Goal: Information Seeking & Learning: Learn about a topic

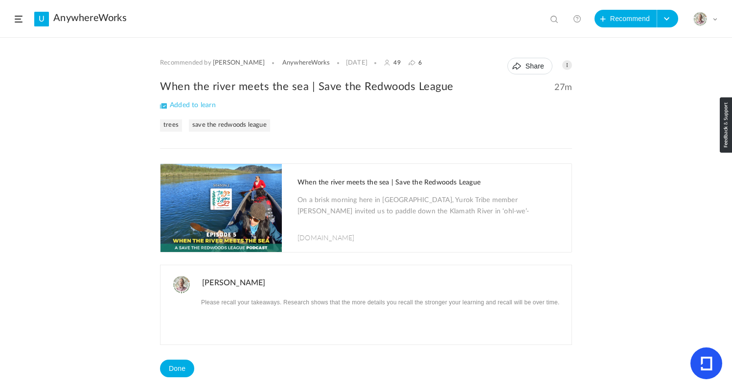
click at [255, 210] on img at bounding box center [220, 208] width 121 height 88
click at [323, 83] on h2 "When the river meets the sea | Save the Redwoods League" at bounding box center [366, 86] width 412 height 15
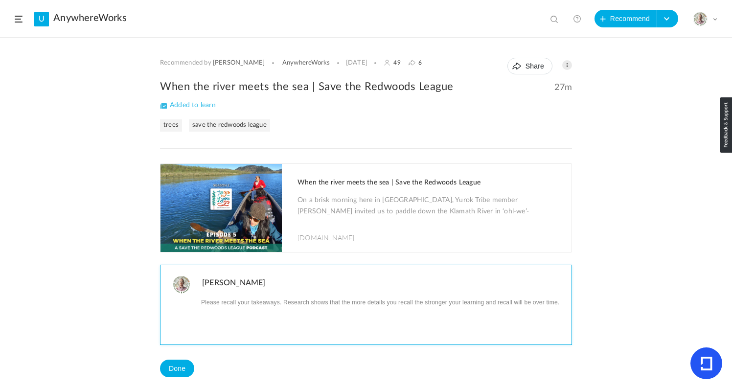
click at [255, 307] on p at bounding box center [383, 301] width 362 height 13
click at [286, 302] on p "Heard about the concept of [URL][DOMAIN_NAME]" at bounding box center [383, 301] width 362 height 13
click at [312, 304] on p "Heard about the concept of" at bounding box center [383, 301] width 362 height 13
click at [200, 315] on div "Heard about the concept of [URL][DOMAIN_NAME] [URL][DOMAIN_NAME]" at bounding box center [386, 319] width 372 height 49
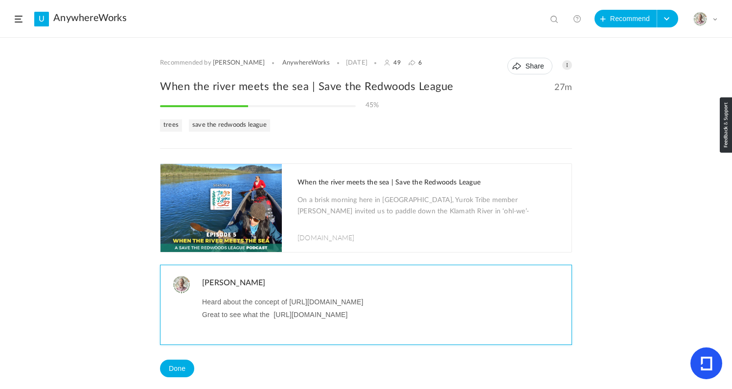
click at [451, 317] on p "Great to see what the [URL][DOMAIN_NAME]" at bounding box center [383, 314] width 362 height 13
click at [270, 314] on p "Great to see what the [URL][DOMAIN_NAME]" at bounding box center [383, 314] width 362 height 13
drag, startPoint x: 532, startPoint y: 317, endPoint x: 536, endPoint y: 316, distance: 5.0
click at [532, 317] on p "Great to see what the Redwood Yurok Canoe look like [URL][DOMAIN_NAME]" at bounding box center [383, 314] width 362 height 13
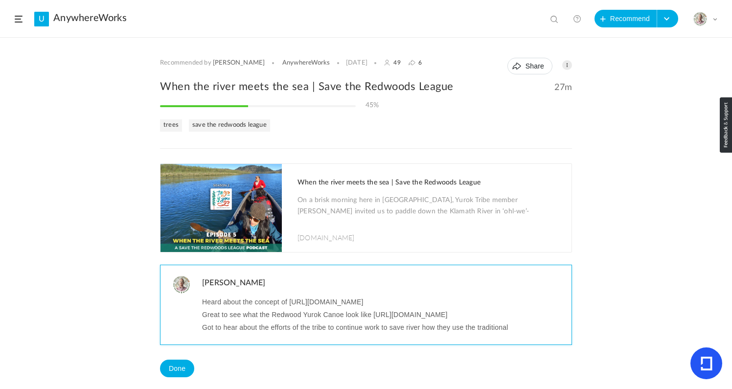
click at [283, 315] on p "Great to see what the Redwood Yurok Canoe look like [URL][DOMAIN_NAME]" at bounding box center [383, 314] width 362 height 13
click at [310, 313] on p "Great to see what the Redwood [PERSON_NAME] looks like [URL][DOMAIN_NAME]" at bounding box center [383, 314] width 362 height 13
click at [277, 313] on p "Great to see what the Redwood [PERSON_NAME] looks like [URL][DOMAIN_NAME]" at bounding box center [383, 314] width 362 height 13
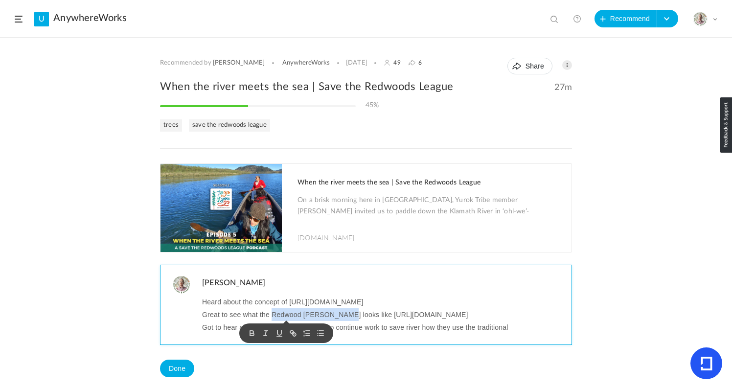
click at [340, 313] on p "Great to see what the Redwood [PERSON_NAME] looks like [URL][DOMAIN_NAME]" at bounding box center [383, 314] width 362 height 13
copy p "Redwood [PERSON_NAME]"
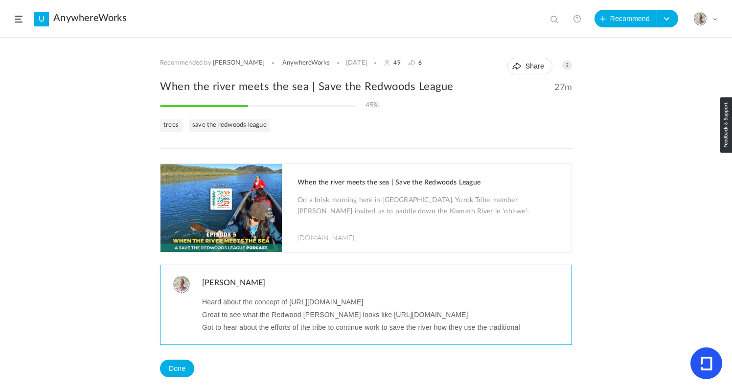
click at [528, 326] on p "Got to hear about the efforts of the tribe to continue work to save the river h…" at bounding box center [383, 327] width 362 height 13
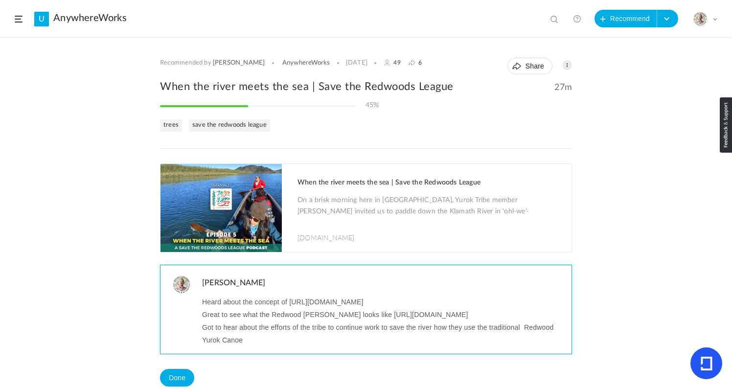
click at [522, 329] on p "Got to hear about the efforts of the tribe to continue work to save the river h…" at bounding box center [383, 333] width 362 height 25
click at [246, 342] on p "Got to hear about the efforts of the tribe to continue work to save the river h…" at bounding box center [383, 333] width 362 height 25
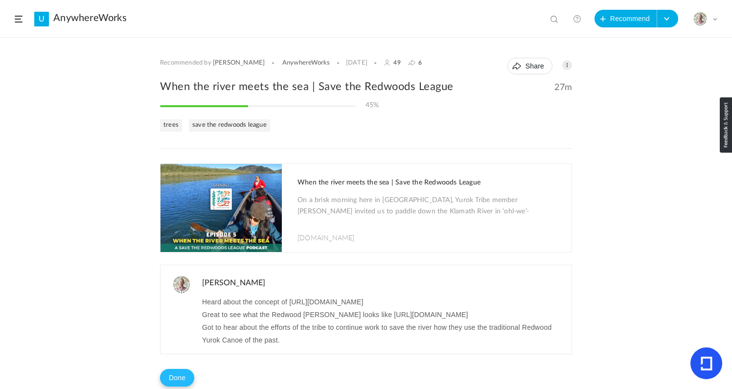
click at [173, 376] on button "Done" at bounding box center [177, 378] width 34 height 18
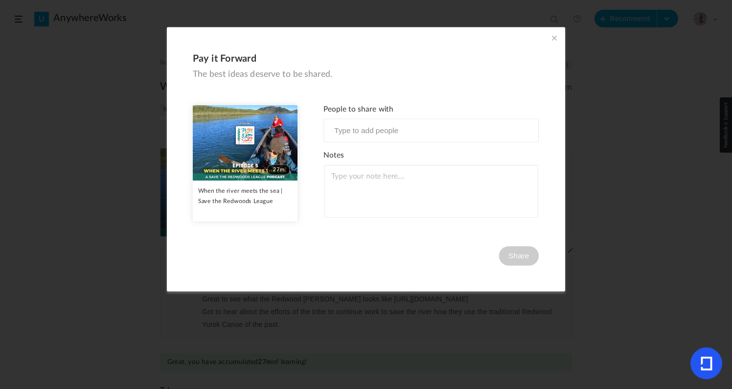
click at [553, 37] on span at bounding box center [554, 37] width 11 height 11
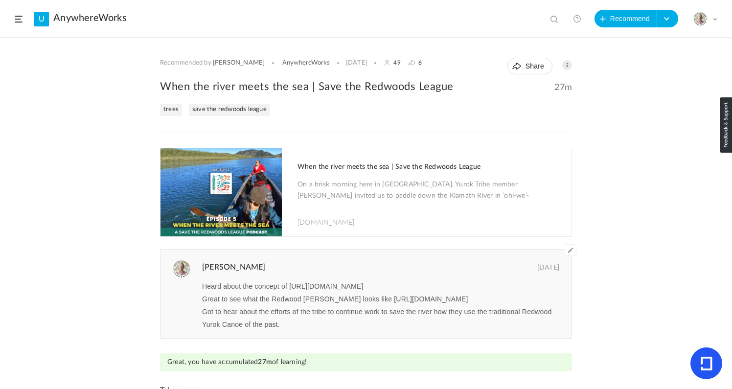
click at [18, 19] on span at bounding box center [19, 19] width 8 height 7
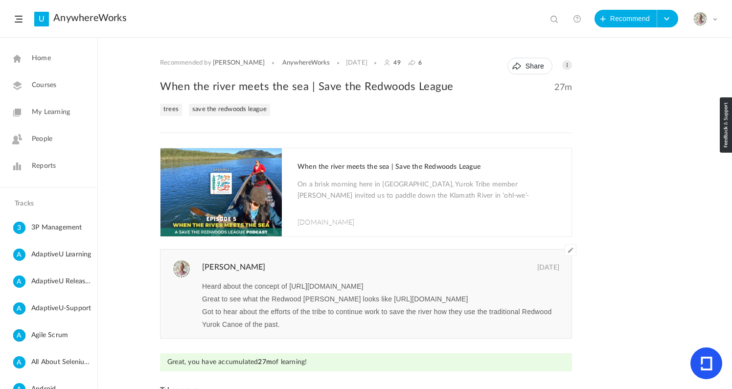
click at [40, 113] on span "My Learning" at bounding box center [51, 112] width 38 height 10
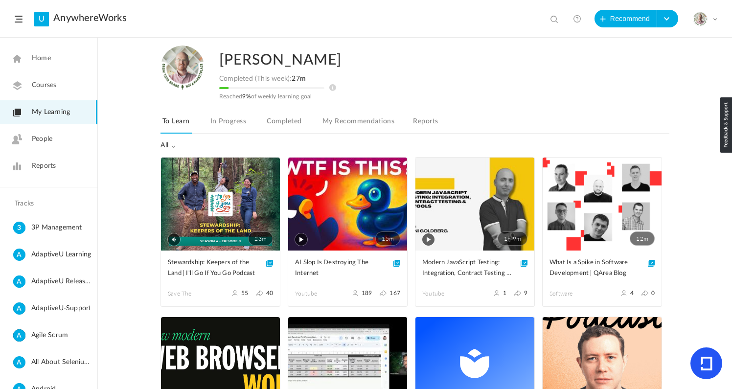
click at [229, 216] on link "23m" at bounding box center [220, 203] width 119 height 93
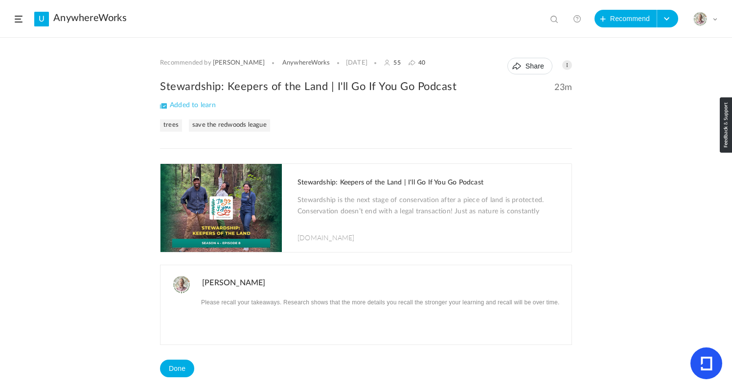
click at [20, 20] on span at bounding box center [19, 19] width 8 height 7
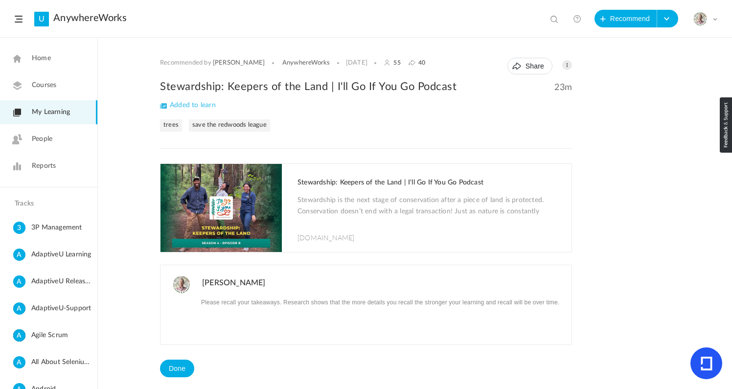
click at [48, 116] on span "My Learning" at bounding box center [51, 112] width 38 height 10
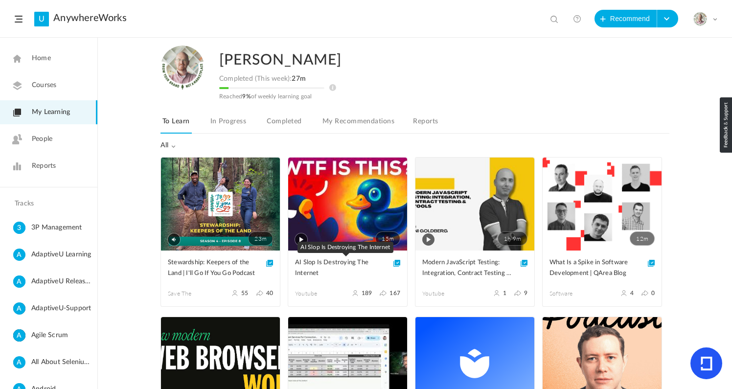
click at [325, 263] on span "AI Slop Is Destroying The Internet" at bounding box center [340, 268] width 90 height 22
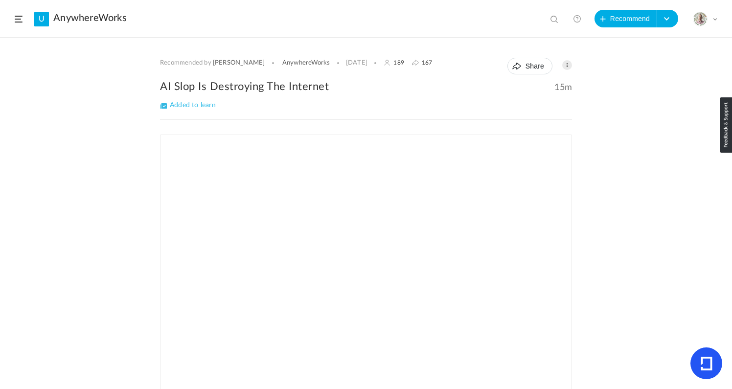
click at [216, 83] on h2 "AI Slop Is Destroying The Internet" at bounding box center [366, 86] width 412 height 15
copy div "AI Slop Is Destroying The Internet"
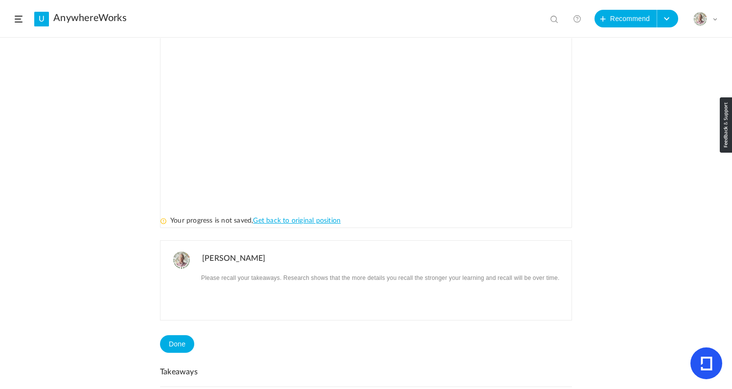
scroll to position [179, 0]
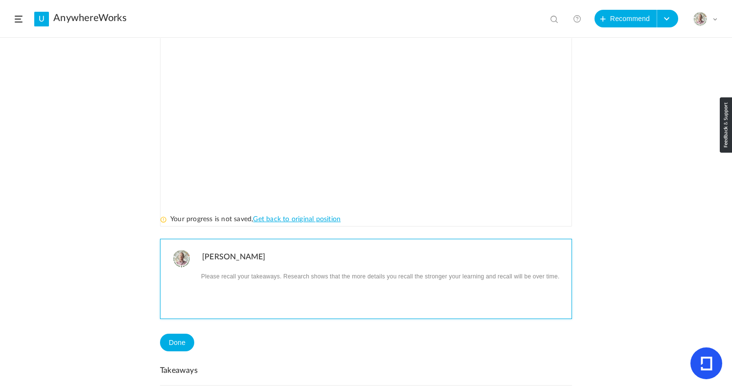
click at [236, 285] on div at bounding box center [386, 293] width 372 height 49
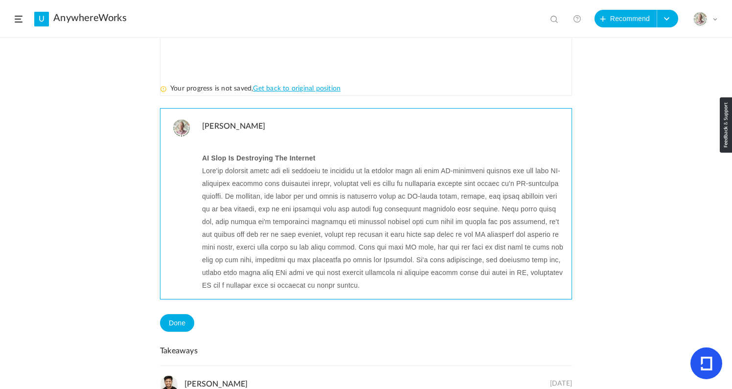
scroll to position [310, 0]
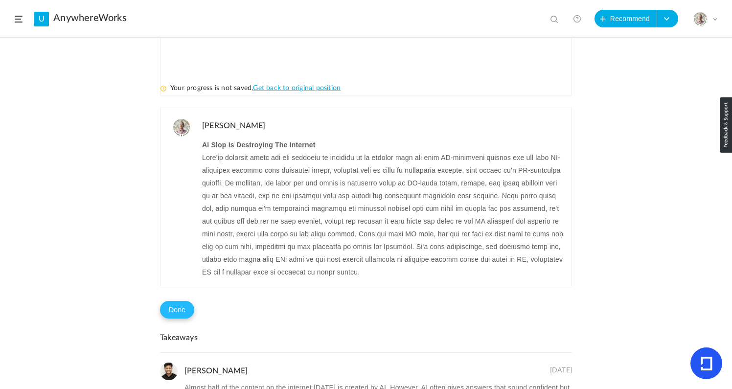
click at [174, 312] on button "Done" at bounding box center [177, 310] width 34 height 18
click at [246, 313] on button "Problem in completion?" at bounding box center [234, 310] width 81 height 17
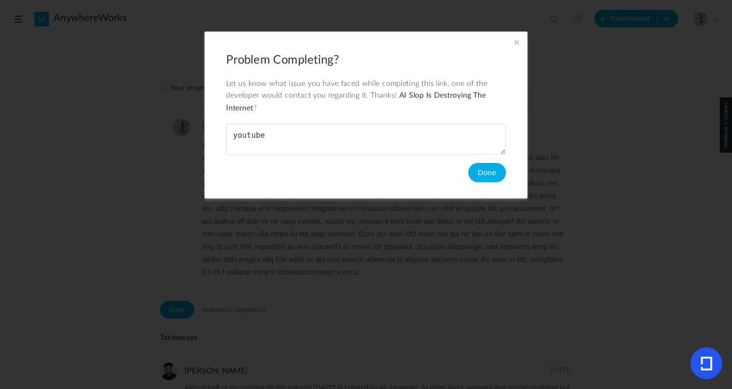
type textarea "youtube"
click at [485, 169] on button "Done" at bounding box center [487, 173] width 38 height 20
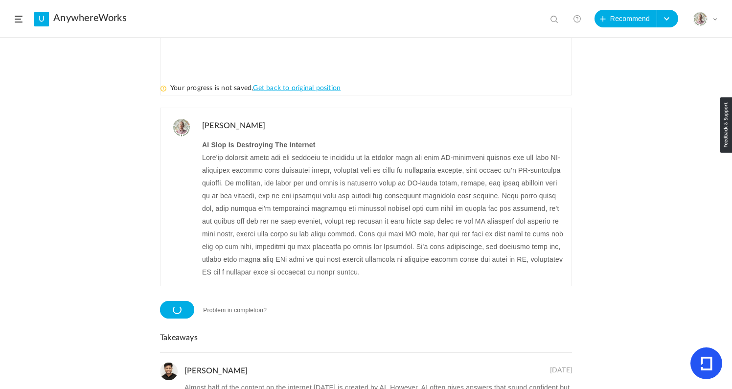
scroll to position [294, 0]
